Goal: Task Accomplishment & Management: Complete application form

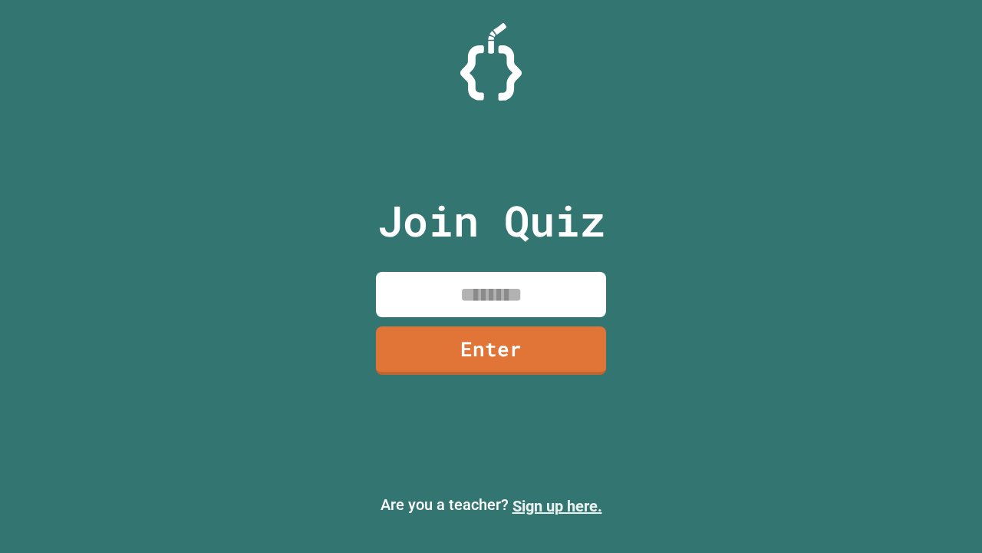
click at [557, 506] on link "Sign up here." at bounding box center [558, 506] width 90 height 18
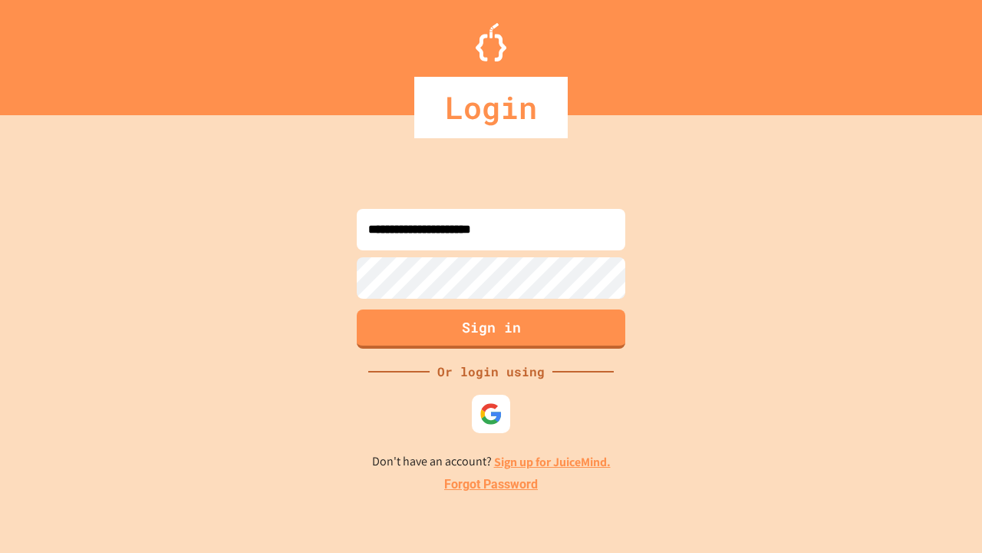
type input "**********"
